Goal: Task Accomplishment & Management: Complete application form

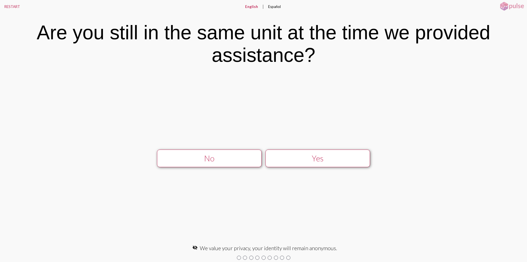
click at [356, 159] on div "Yes" at bounding box center [318, 157] width 94 height 9
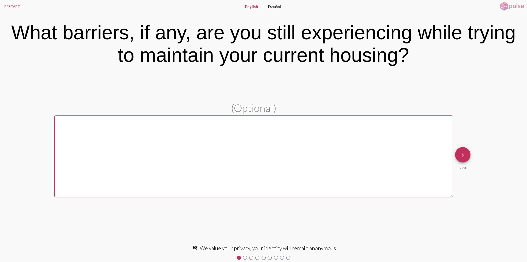
click at [356, 159] on textarea at bounding box center [253, 156] width 399 height 82
click at [4, 7] on button "RESTART" at bounding box center [12, 6] width 24 height 13
